Goal: Task Accomplishment & Management: Use online tool/utility

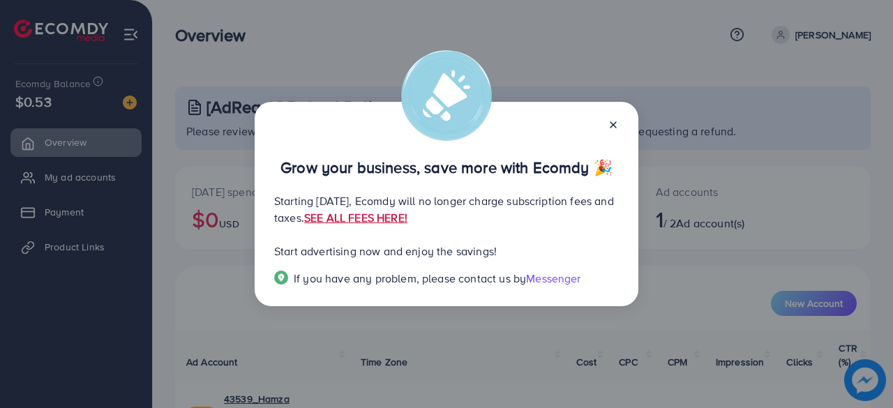
click at [408, 221] on link "SEE ALL FEES HERE!" at bounding box center [355, 217] width 103 height 15
click at [613, 129] on icon at bounding box center [613, 124] width 11 height 11
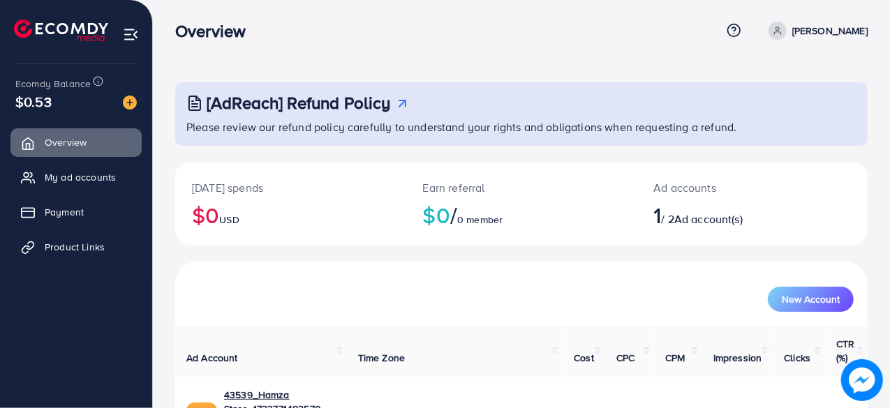
scroll to position [71, 0]
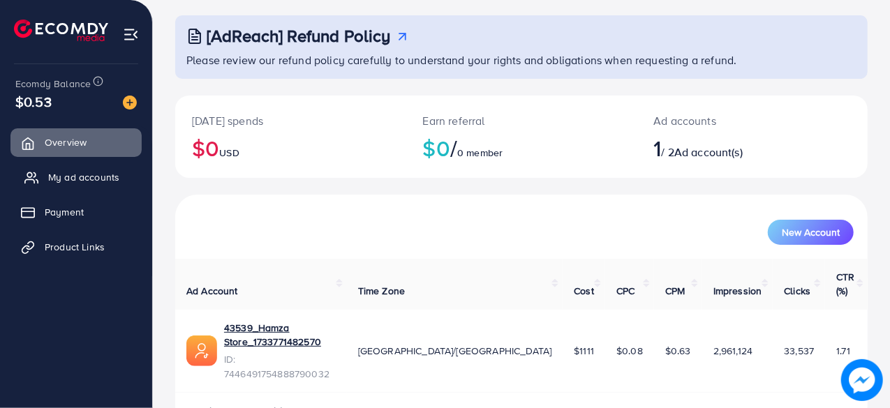
click at [94, 176] on span "My ad accounts" at bounding box center [83, 177] width 71 height 14
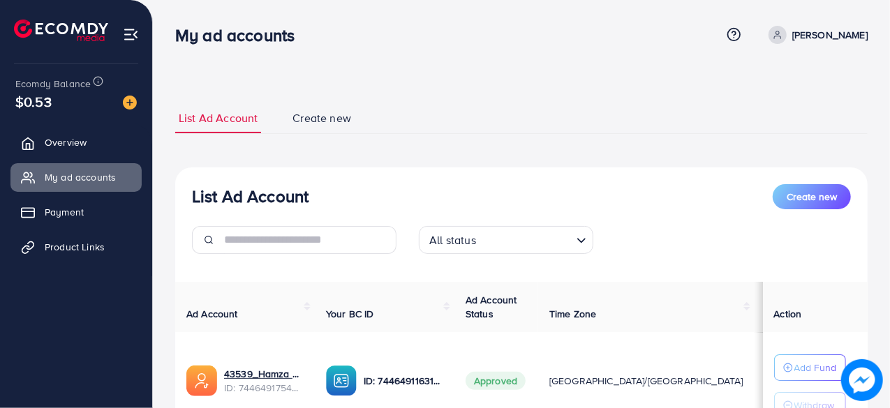
scroll to position [121, 0]
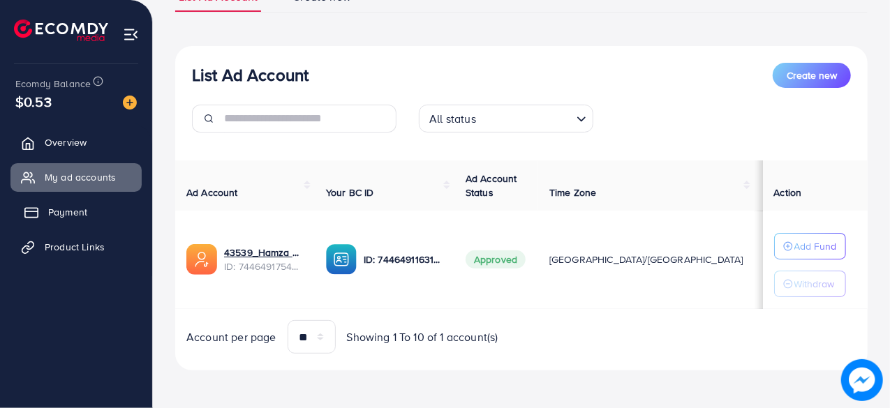
click at [98, 206] on link "Payment" at bounding box center [75, 212] width 131 height 28
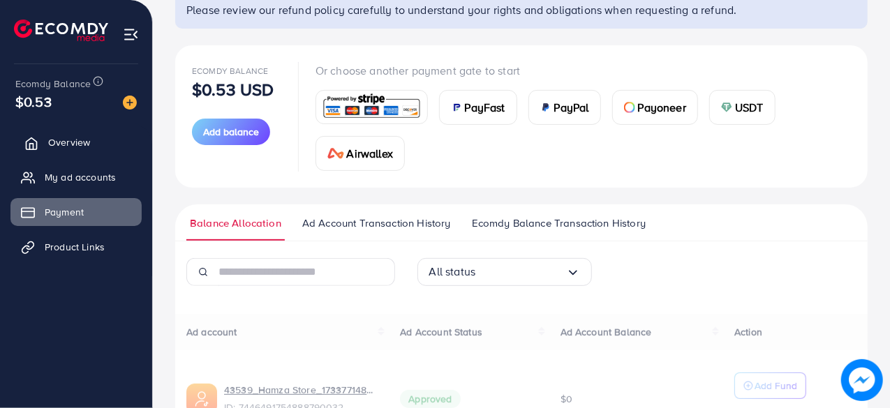
click at [74, 144] on span "Overview" at bounding box center [69, 142] width 42 height 14
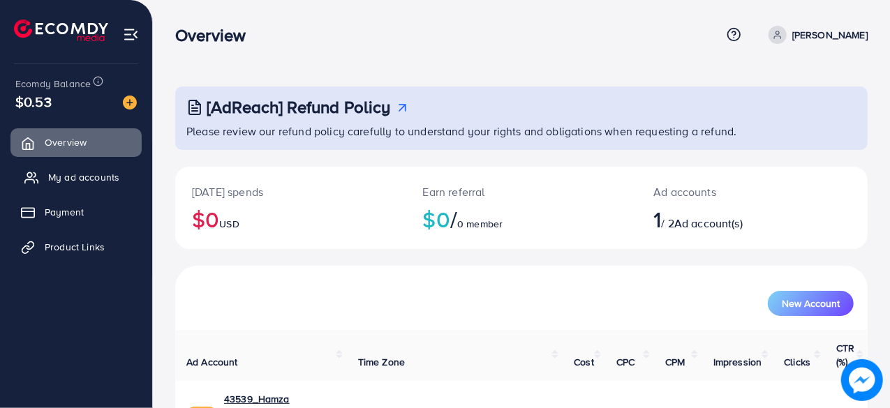
click at [57, 177] on span "My ad accounts" at bounding box center [83, 177] width 71 height 14
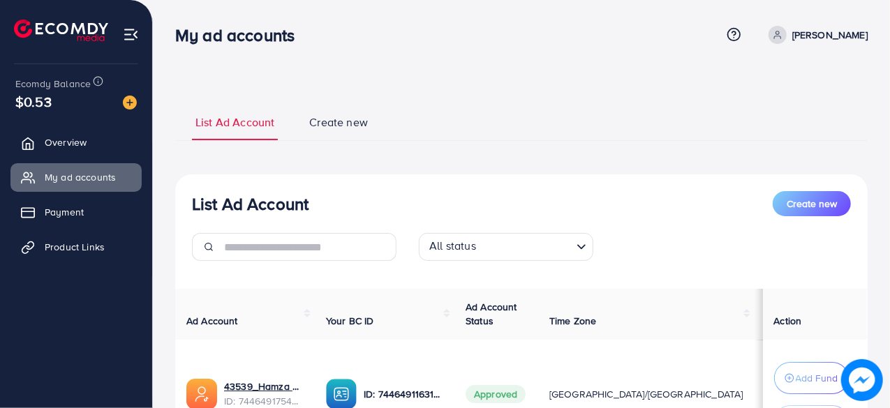
scroll to position [140, 0]
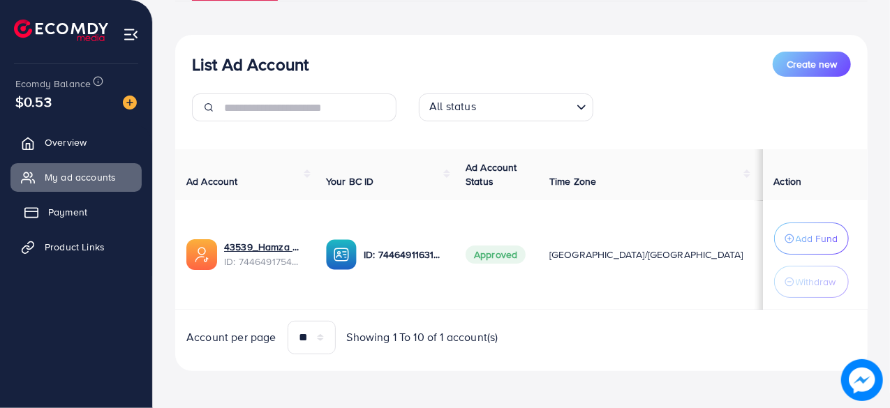
click at [50, 206] on span "Payment" at bounding box center [67, 212] width 39 height 14
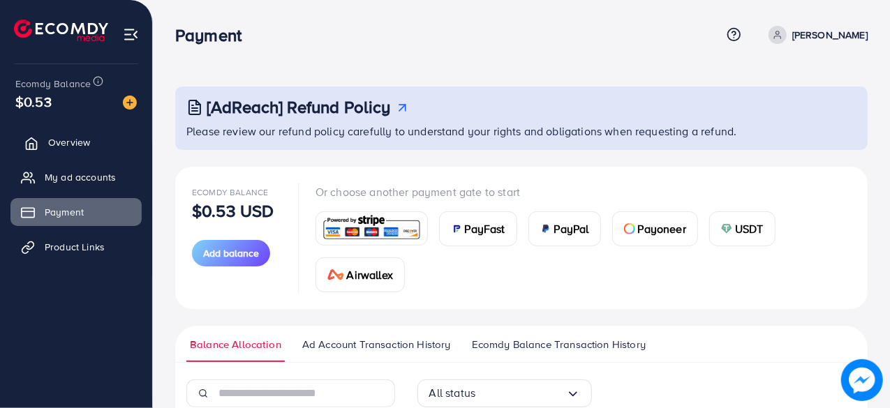
click at [77, 139] on span "Overview" at bounding box center [69, 142] width 42 height 14
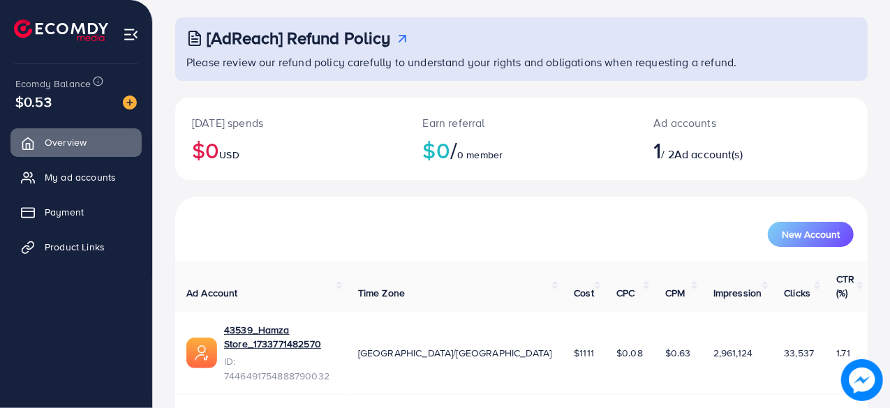
scroll to position [71, 0]
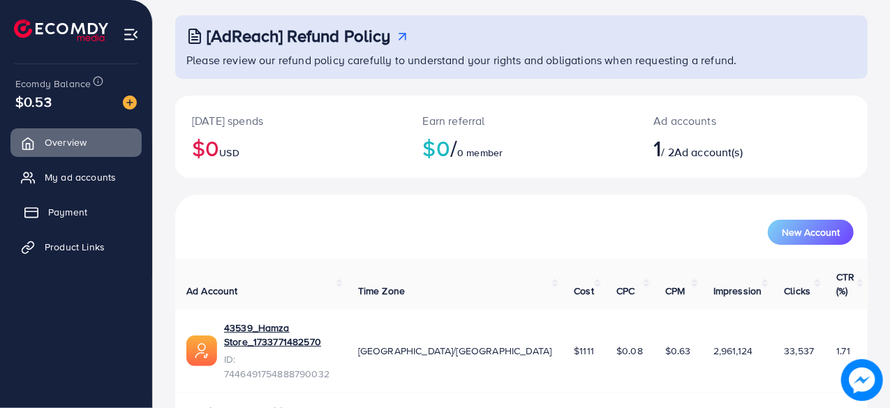
click at [103, 223] on link "Payment" at bounding box center [75, 212] width 131 height 28
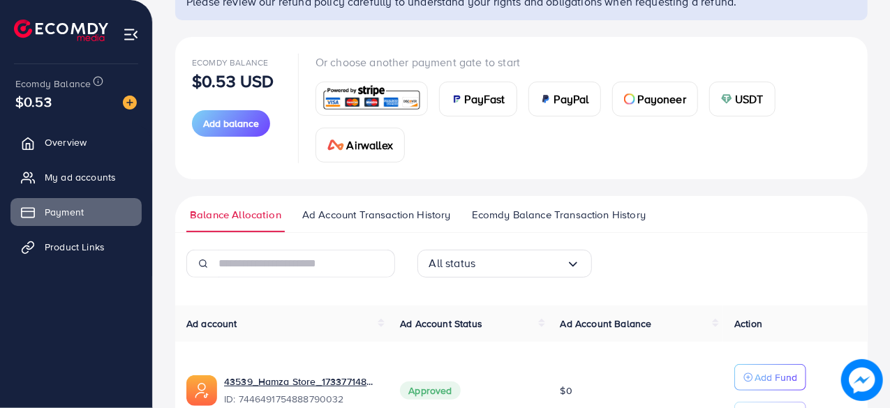
scroll to position [130, 0]
click at [634, 85] on div "Payoneer" at bounding box center [655, 98] width 84 height 33
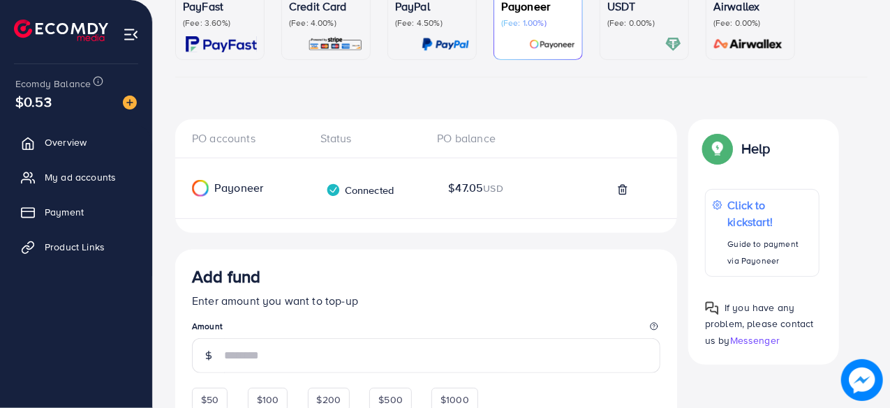
scroll to position [137, 0]
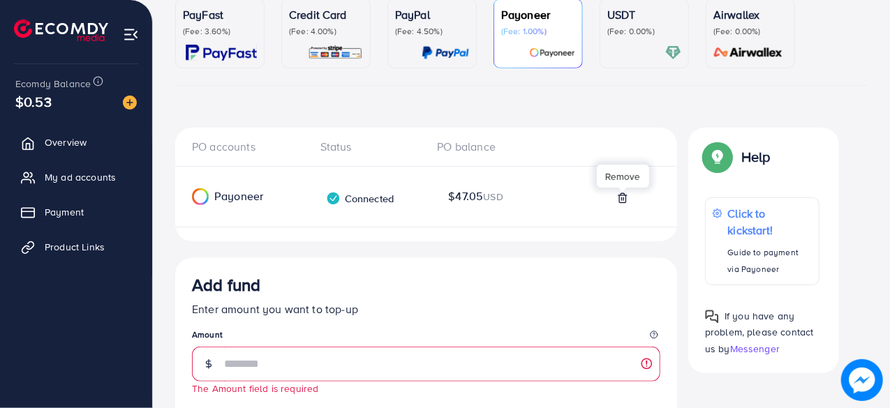
click at [622, 195] on polyline at bounding box center [622, 195] width 8 height 0
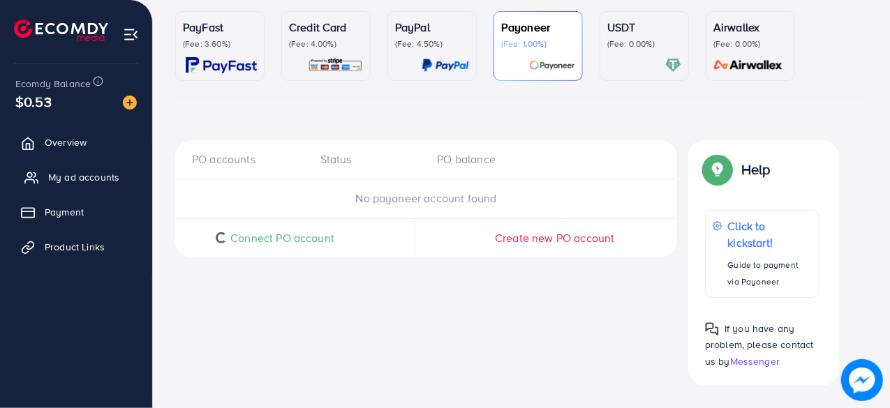
scroll to position [124, 0]
click at [530, 54] on div "Payoneer (Fee: 1.00%)" at bounding box center [538, 47] width 74 height 54
click at [284, 239] on span "Connect PO account" at bounding box center [275, 239] width 104 height 16
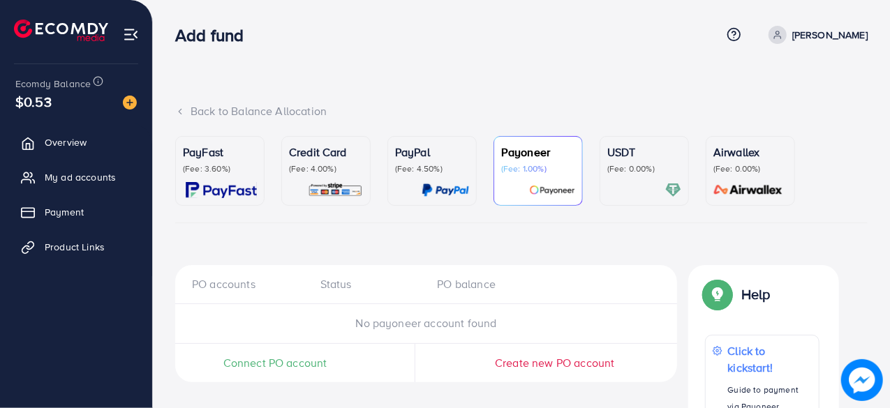
scroll to position [124, 0]
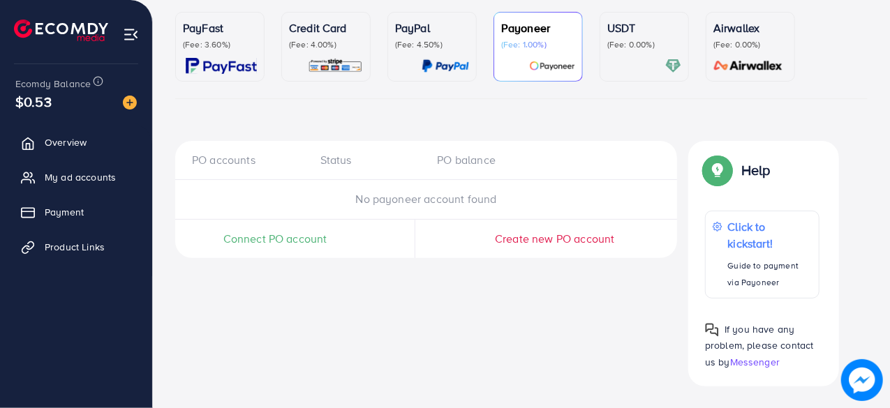
click at [276, 240] on span "Connect PO account" at bounding box center [275, 239] width 104 height 16
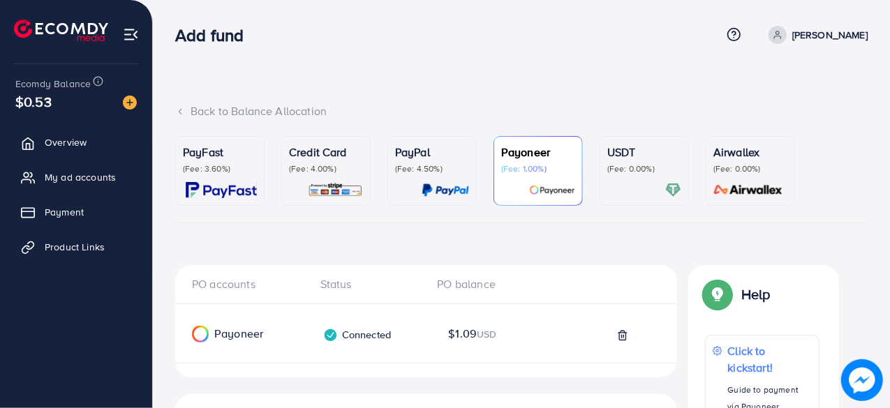
scroll to position [82, 0]
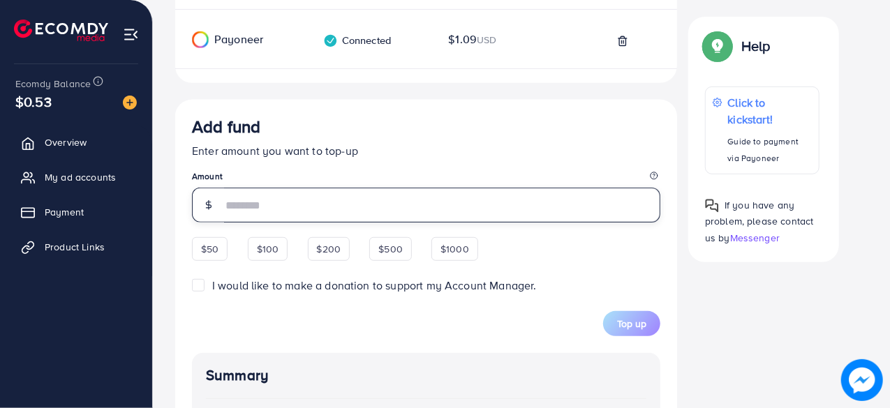
scroll to position [294, 0]
